Goal: Information Seeking & Learning: Check status

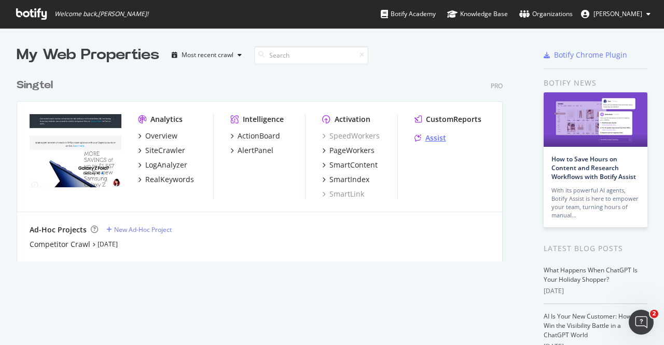
click at [439, 136] on div "Assist" at bounding box center [435, 138] width 21 height 10
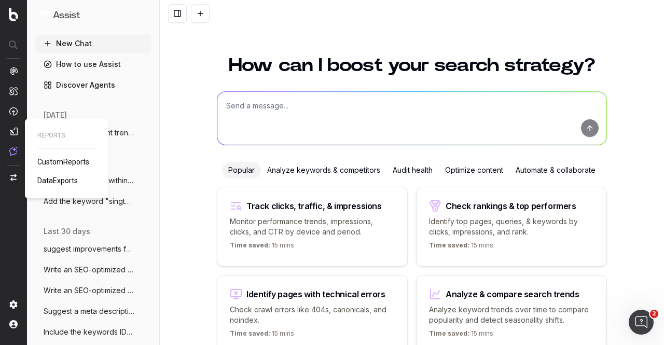
click at [47, 157] on link "CustomReports" at bounding box center [65, 162] width 56 height 10
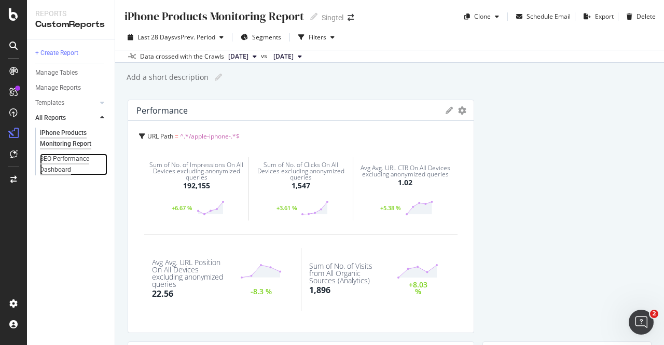
click at [70, 162] on div "SEO Performance Dashboard" at bounding box center [70, 164] width 60 height 22
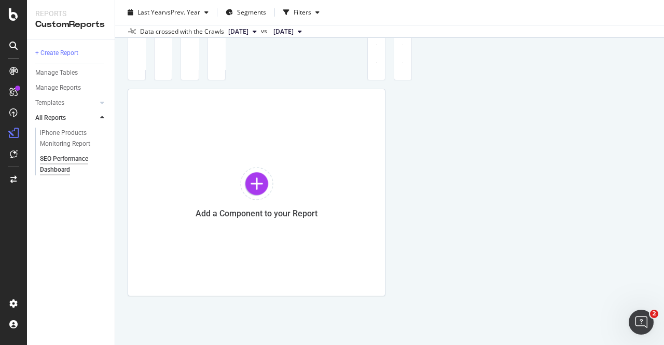
scroll to position [3733, 0]
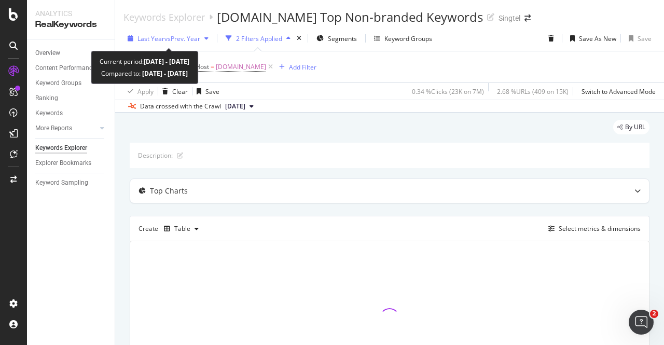
click at [190, 37] on span "vs Prev. Year" at bounding box center [182, 38] width 36 height 9
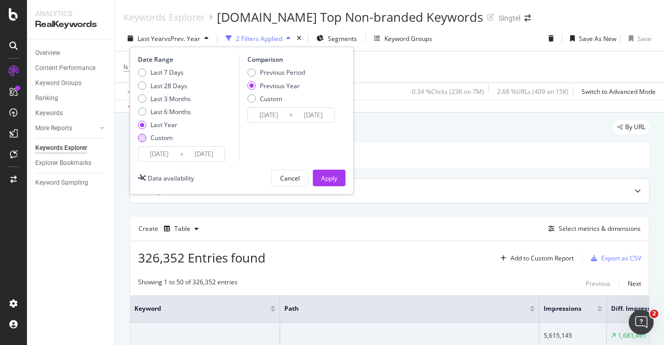
click at [165, 139] on div "Custom" at bounding box center [161, 137] width 22 height 9
type input "2025/08/02"
type input "2024/08/03"
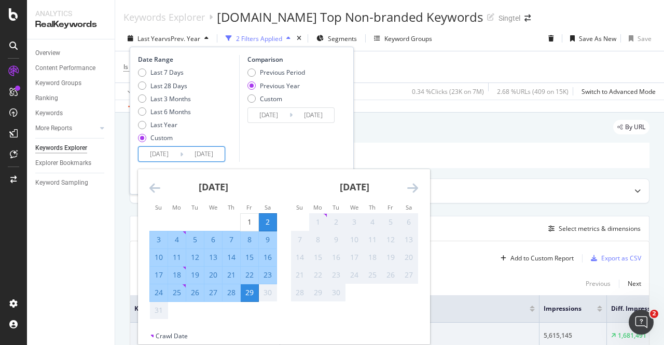
click at [163, 157] on input "2025/08/02" at bounding box center [158, 154] width 41 height 15
click at [254, 220] on div "1" at bounding box center [250, 222] width 18 height 10
type input "2025/08/01"
click at [293, 69] on div "Previous Period" at bounding box center [282, 72] width 45 height 9
type input "2025/07/03"
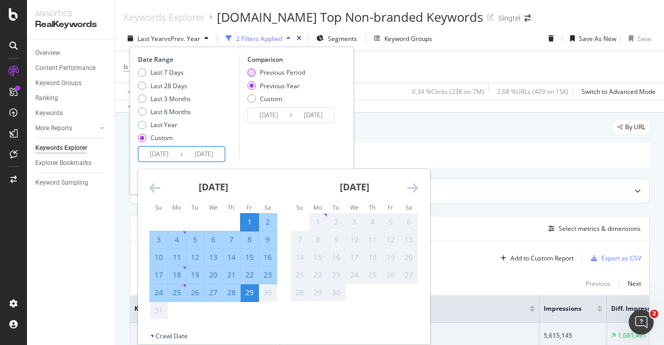
type input "2025/07/31"
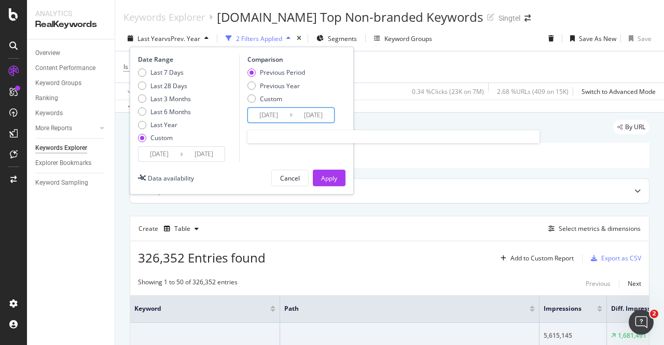
click at [273, 115] on input "2025/07/03" at bounding box center [268, 115] width 41 height 15
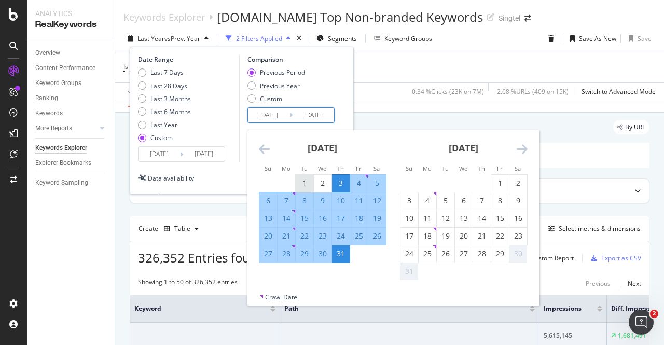
click at [308, 184] on div "1" at bounding box center [305, 183] width 18 height 10
type input "2025/07/01"
click at [331, 74] on div "Previous Period Previous Year Custom" at bounding box center [292, 87] width 90 height 39
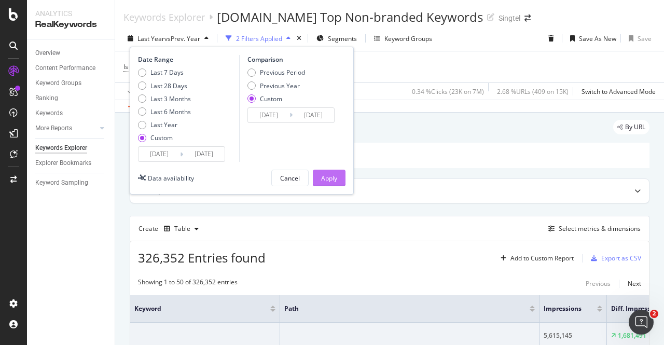
click at [333, 184] on div "Apply" at bounding box center [329, 178] width 16 height 16
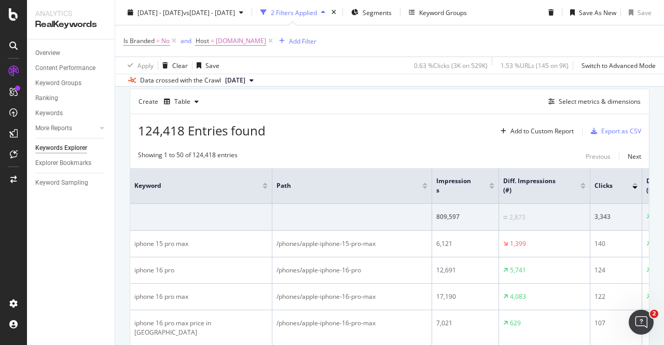
scroll to position [104, 0]
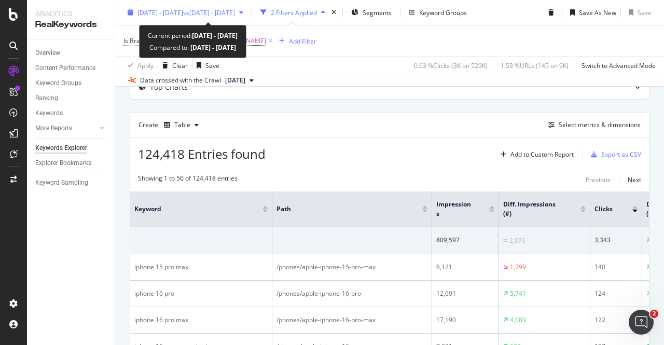
click at [235, 11] on span "vs 2025 Jul. 1st - Jul. 31st" at bounding box center [209, 12] width 52 height 9
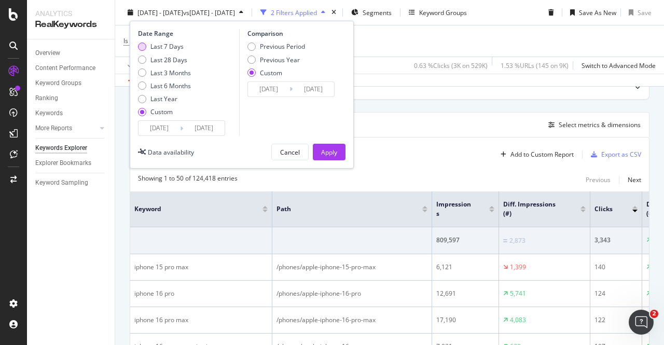
click at [173, 45] on div "Last 7 Days" at bounding box center [166, 46] width 33 height 9
type input "2025/08/23"
click at [292, 45] on div "Previous Period" at bounding box center [282, 46] width 45 height 9
type input "2025/08/16"
type input "2025/08/22"
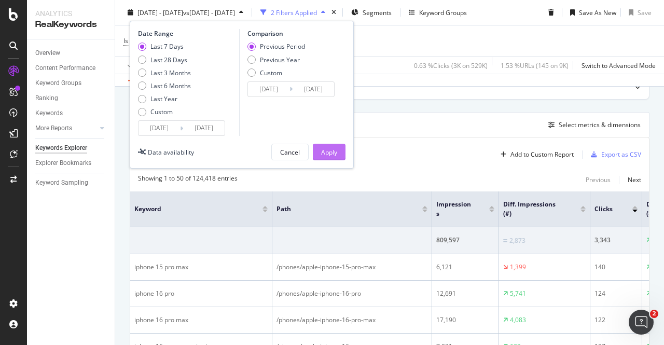
click at [332, 153] on div "Apply" at bounding box center [329, 151] width 16 height 9
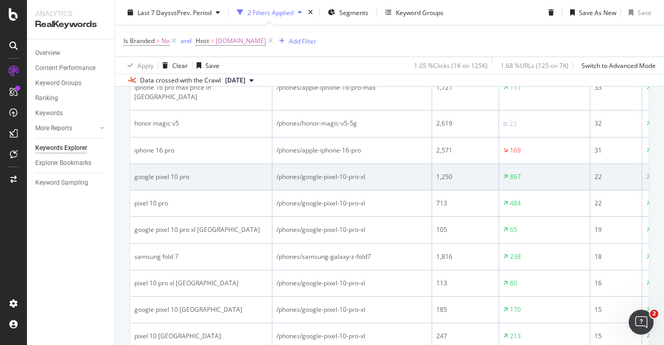
scroll to position [467, 0]
